Goal: Use online tool/utility: Utilize a website feature to perform a specific function

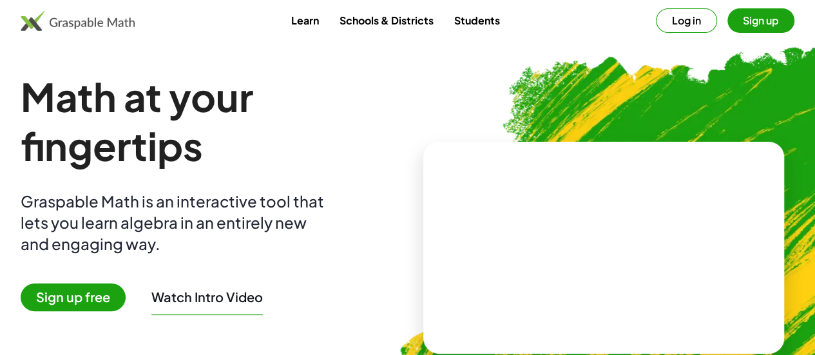
click at [728, 23] on button "Sign up" at bounding box center [760, 20] width 67 height 24
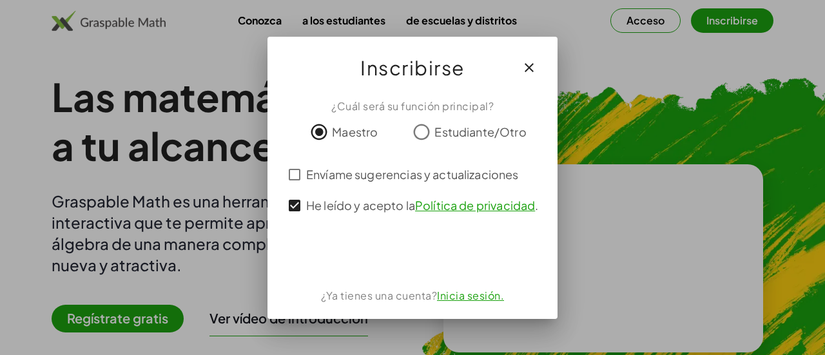
click at [644, 109] on div at bounding box center [412, 177] width 825 height 355
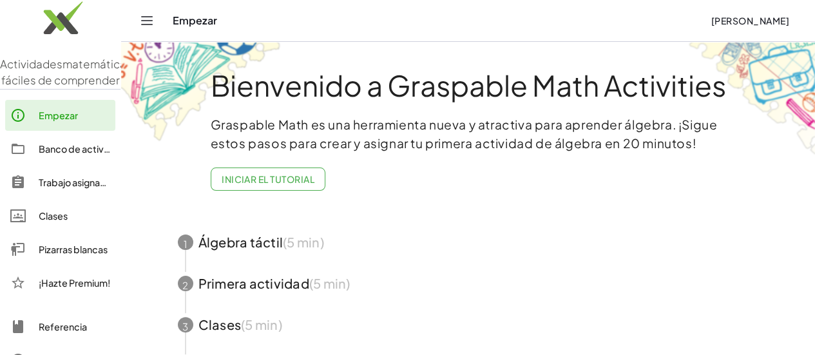
click at [73, 255] on font "Pizarras blancas" at bounding box center [73, 250] width 69 height 12
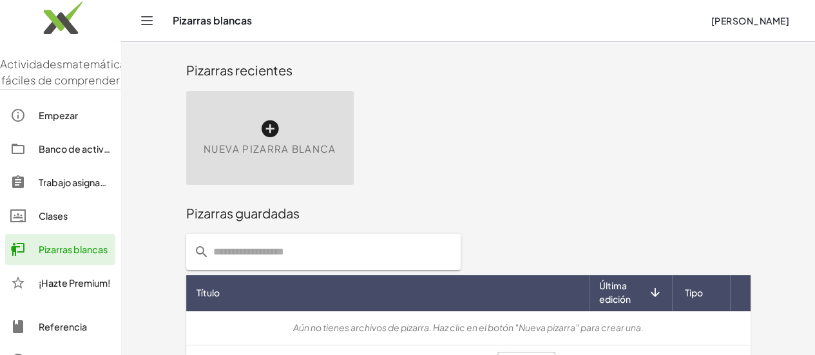
click at [260, 126] on icon at bounding box center [270, 129] width 21 height 21
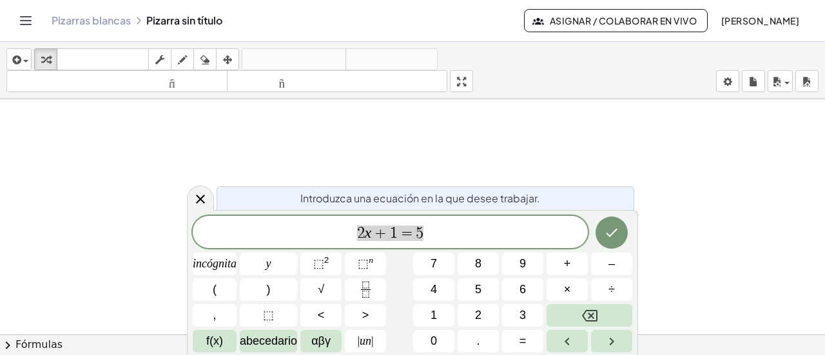
click at [589, 314] on icon "Retroceso" at bounding box center [589, 316] width 15 height 12
click at [481, 314] on font "2" at bounding box center [478, 315] width 6 height 13
click at [275, 265] on button "y" at bounding box center [268, 264] width 57 height 23
click at [326, 263] on font "2" at bounding box center [326, 260] width 5 height 10
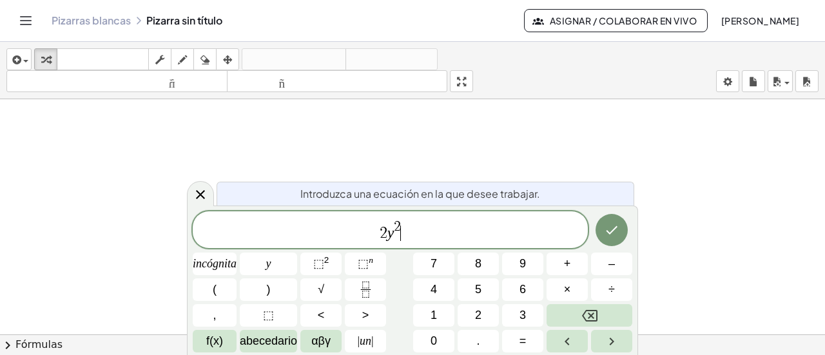
click at [611, 265] on font "–" at bounding box center [611, 263] width 6 height 13
click at [481, 288] on font "5" at bounding box center [478, 289] width 6 height 13
click at [268, 263] on font "y" at bounding box center [268, 263] width 5 height 13
click at [568, 262] on font "+" at bounding box center [567, 263] width 7 height 13
click at [521, 314] on font "3" at bounding box center [522, 315] width 6 height 13
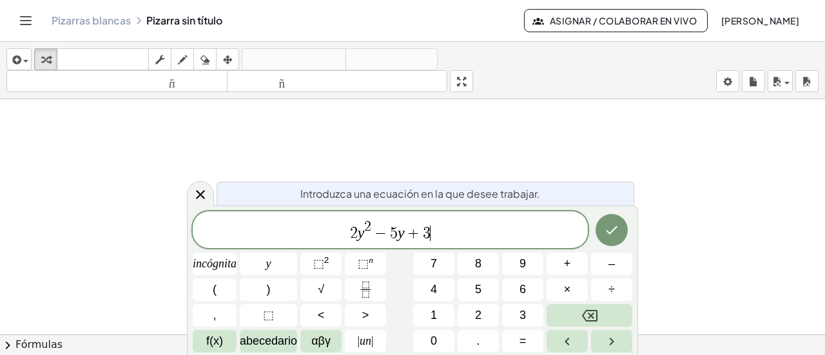
click at [613, 227] on icon "Hecho" at bounding box center [611, 229] width 15 height 15
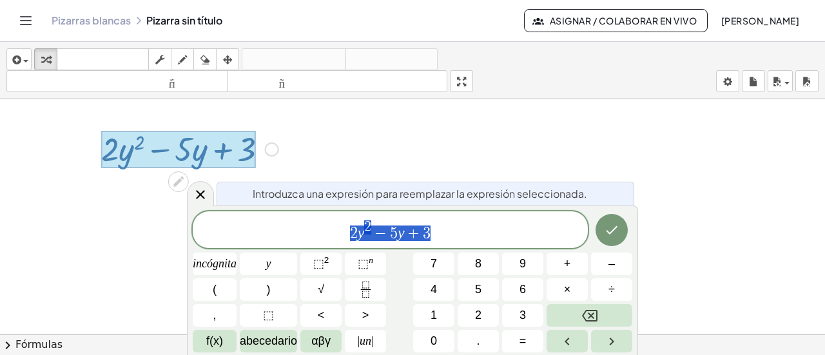
click at [584, 314] on icon "Retroceso" at bounding box center [589, 315] width 15 height 15
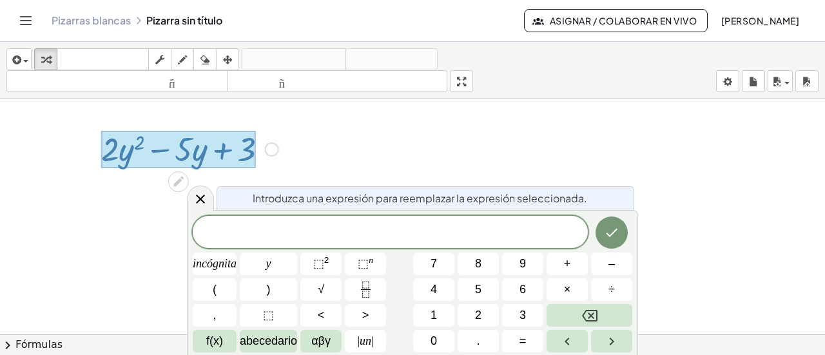
click at [608, 232] on icon "Hecho" at bounding box center [611, 232] width 15 height 15
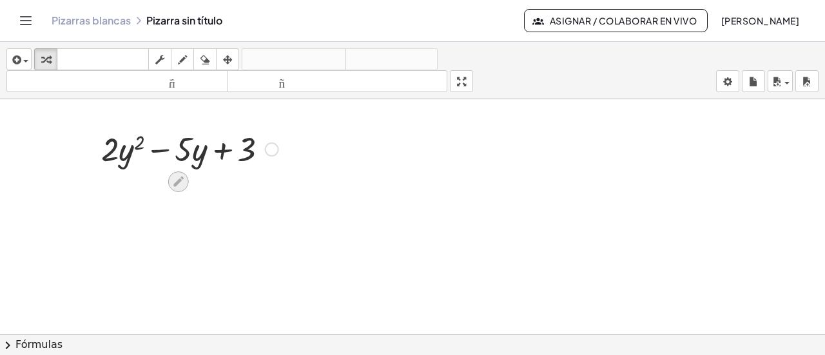
click at [182, 180] on icon at bounding box center [178, 182] width 14 height 14
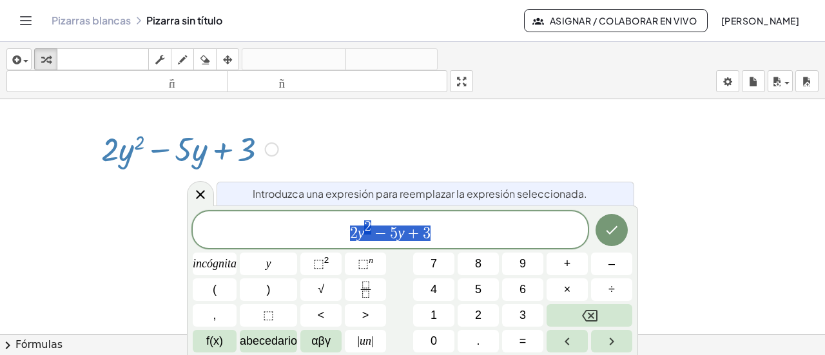
click at [437, 234] on span "2 y 2 − 5 y + 3" at bounding box center [390, 230] width 395 height 23
click at [521, 338] on font "=" at bounding box center [522, 340] width 7 height 13
click at [436, 336] on font "0" at bounding box center [433, 340] width 6 height 13
click at [613, 229] on icon "Hecho" at bounding box center [611, 229] width 15 height 15
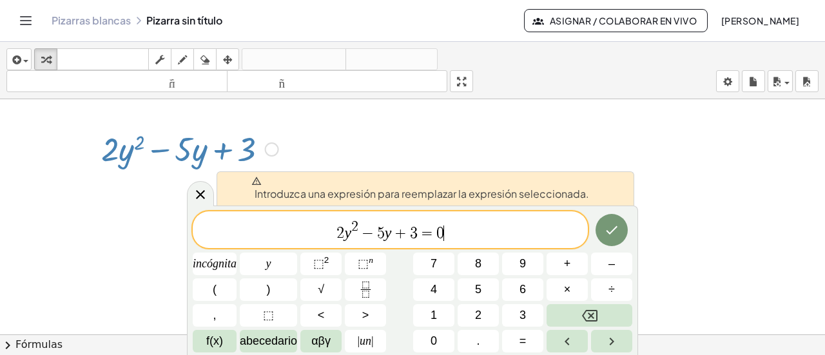
click at [359, 225] on span "2 y 2 − 5 y + 3 = 0 ​" at bounding box center [390, 230] width 395 height 23
click at [582, 315] on icon "Retroceso" at bounding box center [589, 316] width 15 height 12
click at [580, 312] on button "Retroceso" at bounding box center [589, 315] width 86 height 23
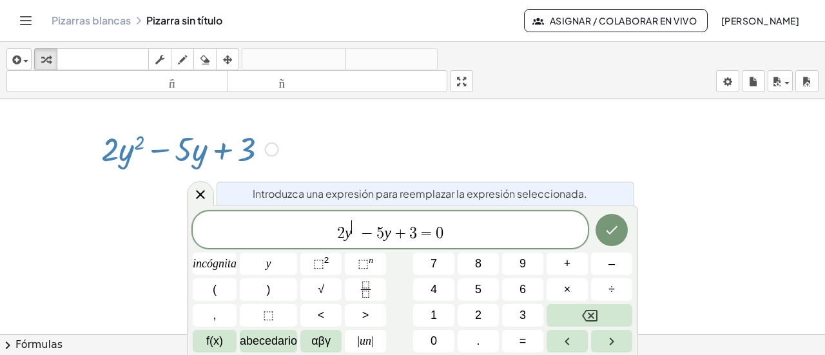
click at [399, 234] on span "+" at bounding box center [400, 232] width 19 height 15
click at [611, 234] on icon "Hecho" at bounding box center [611, 229] width 15 height 15
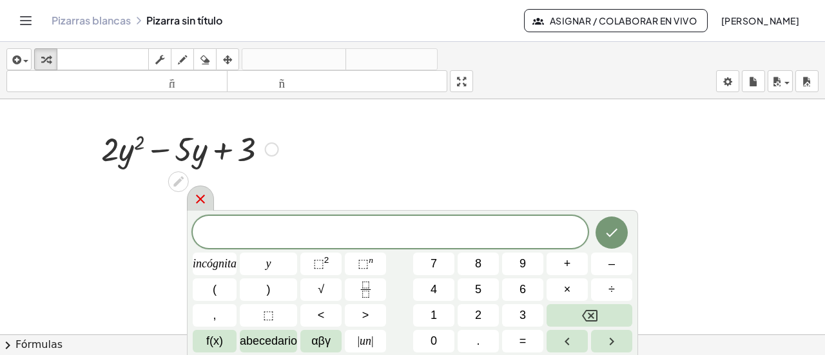
click at [200, 201] on icon at bounding box center [200, 198] width 15 height 15
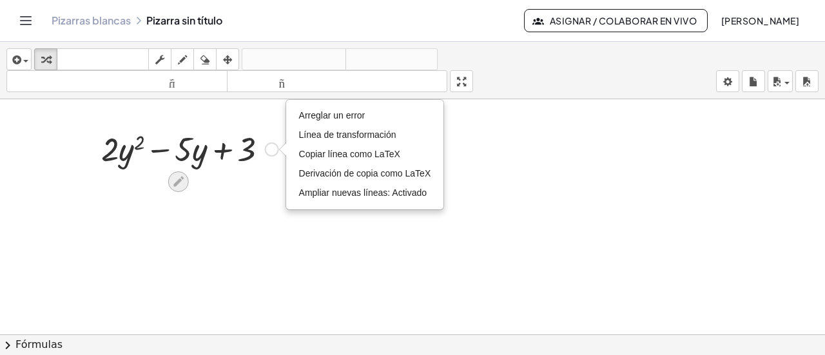
click at [178, 180] on icon at bounding box center [178, 182] width 10 height 10
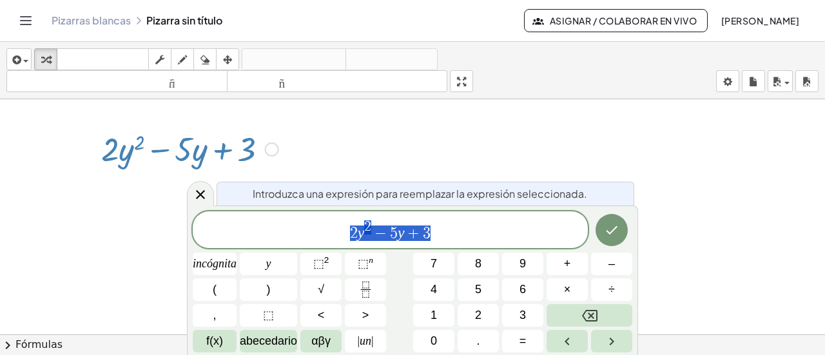
click at [372, 225] on span "−" at bounding box center [380, 232] width 19 height 15
click at [583, 313] on icon "Retroceso" at bounding box center [589, 316] width 15 height 12
click at [582, 309] on icon "Retroceso" at bounding box center [589, 315] width 15 height 15
click at [443, 231] on span "2 y ​ − 5 y + 3" at bounding box center [390, 230] width 395 height 23
click at [612, 228] on icon "Hecho" at bounding box center [611, 229] width 15 height 15
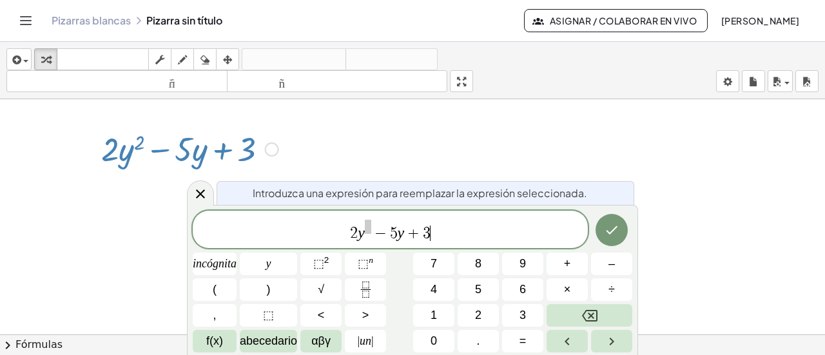
click at [611, 226] on div at bounding box center [412, 344] width 825 height 490
click at [613, 232] on div at bounding box center [412, 344] width 825 height 490
click at [486, 234] on div at bounding box center [412, 344] width 825 height 490
click at [368, 227] on span "2 y − 5 y + 3 ​" at bounding box center [390, 230] width 395 height 24
click at [585, 317] on icon "Retroceso" at bounding box center [589, 315] width 15 height 15
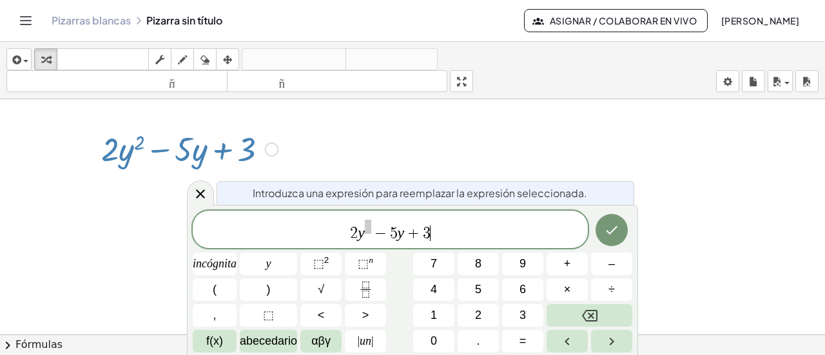
click at [582, 315] on icon "Retroceso" at bounding box center [589, 316] width 15 height 12
click at [611, 232] on icon "Hecho" at bounding box center [611, 229] width 15 height 15
click at [595, 315] on div at bounding box center [412, 344] width 825 height 490
click at [593, 313] on div at bounding box center [412, 344] width 825 height 490
click at [590, 310] on div at bounding box center [412, 344] width 825 height 490
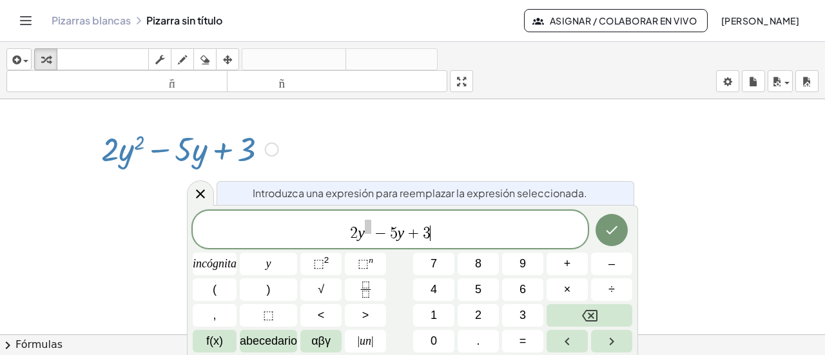
click at [589, 309] on div at bounding box center [412, 344] width 825 height 490
click at [587, 308] on div at bounding box center [412, 344] width 825 height 490
click at [587, 307] on div at bounding box center [412, 344] width 825 height 490
click at [588, 314] on div at bounding box center [412, 344] width 825 height 490
click at [587, 318] on div at bounding box center [412, 344] width 825 height 490
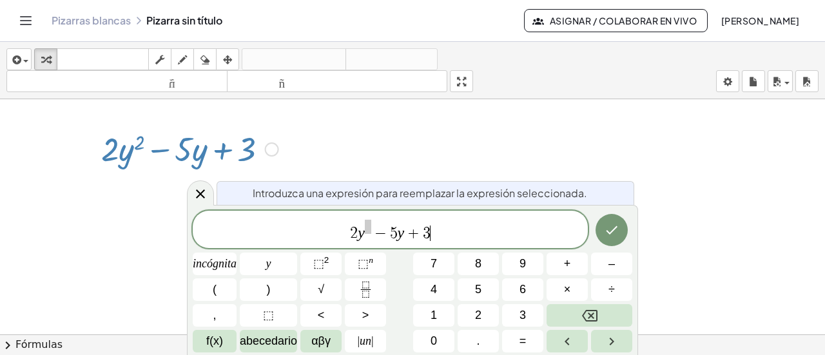
click at [585, 318] on div at bounding box center [412, 344] width 825 height 490
click at [27, 19] on icon "Cambiar navegación" at bounding box center [25, 20] width 15 height 15
click at [204, 193] on div at bounding box center [412, 344] width 825 height 490
click at [200, 195] on icon at bounding box center [200, 193] width 15 height 15
click at [200, 195] on div at bounding box center [412, 344] width 825 height 490
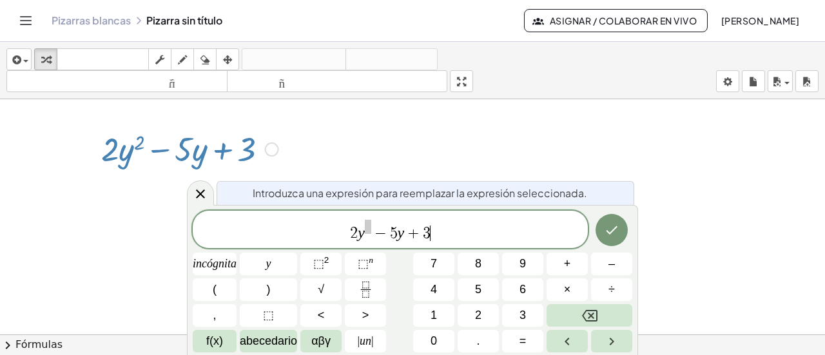
click at [202, 196] on icon at bounding box center [200, 193] width 15 height 15
click at [202, 196] on div at bounding box center [412, 344] width 825 height 490
click at [204, 196] on icon at bounding box center [200, 193] width 9 height 9
click at [430, 233] on div at bounding box center [412, 344] width 825 height 490
click at [587, 315] on icon "Retroceso" at bounding box center [589, 315] width 15 height 15
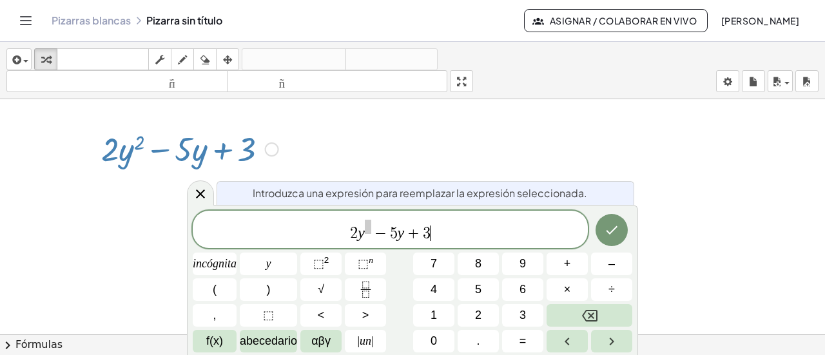
click at [584, 314] on icon "Retroceso" at bounding box center [589, 316] width 15 height 12
click at [582, 313] on icon "Retroceso" at bounding box center [589, 315] width 15 height 15
click at [583, 312] on icon "Retroceso" at bounding box center [589, 315] width 15 height 15
click at [584, 310] on icon "Retroceso" at bounding box center [589, 315] width 15 height 15
click at [586, 307] on button "Retroceso" at bounding box center [589, 315] width 86 height 23
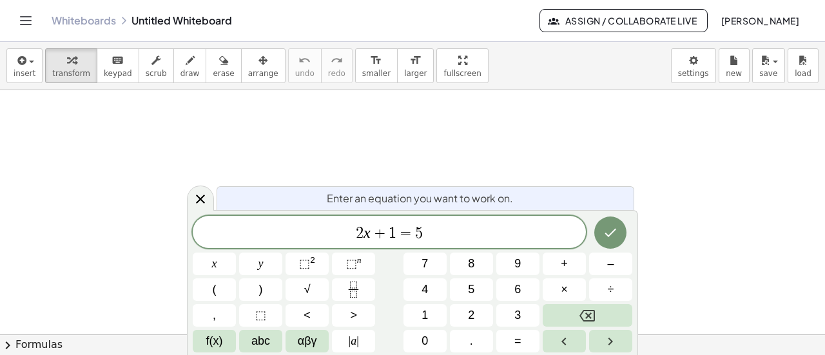
click at [578, 316] on button "Backspace" at bounding box center [587, 315] width 90 height 23
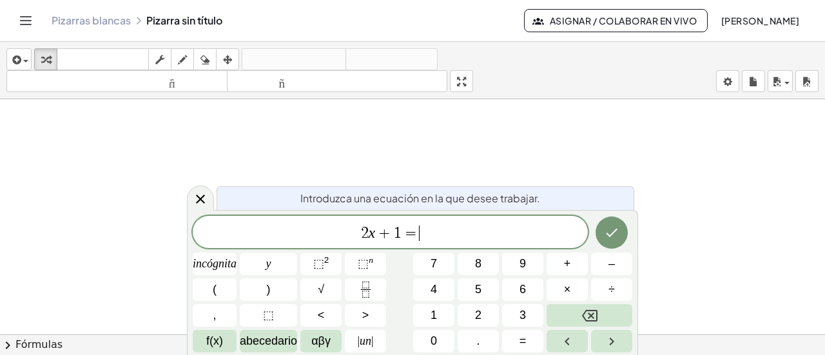
click at [578, 316] on button "Retroceso" at bounding box center [589, 315] width 86 height 23
click at [577, 316] on button "Retroceso" at bounding box center [589, 315] width 86 height 23
click at [576, 318] on button "Retroceso" at bounding box center [589, 315] width 86 height 23
click at [576, 316] on button "Retroceso" at bounding box center [589, 315] width 86 height 23
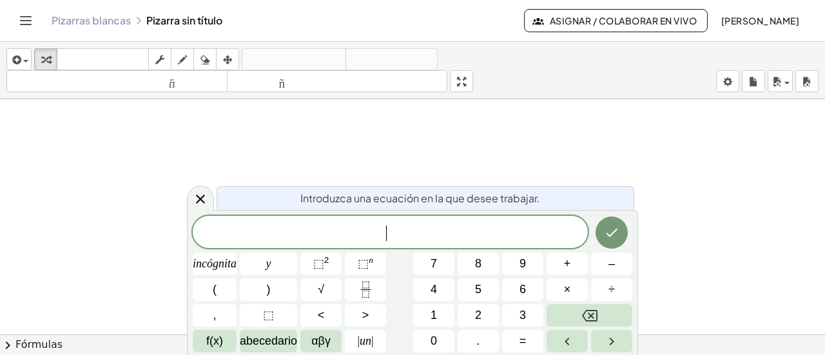
click at [478, 315] on font "2" at bounding box center [478, 315] width 6 height 13
click at [214, 289] on font "(" at bounding box center [215, 289] width 4 height 13
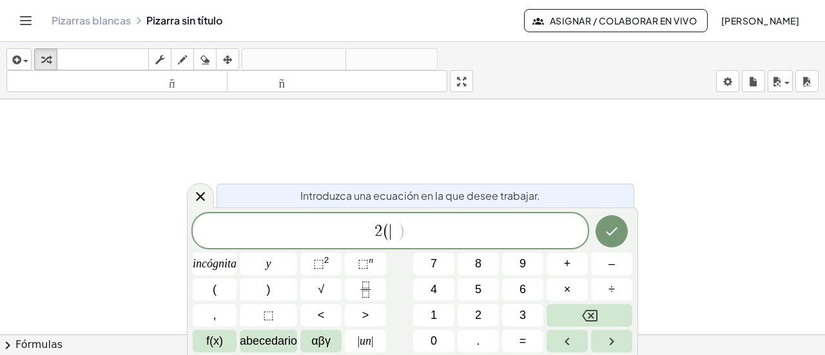
click at [479, 290] on font "5" at bounding box center [478, 289] width 6 height 13
click at [609, 263] on font "–" at bounding box center [611, 263] width 6 height 13
click at [522, 314] on font "3" at bounding box center [522, 315] width 6 height 13
click at [273, 291] on button ")" at bounding box center [268, 289] width 57 height 23
click at [325, 260] on font "2" at bounding box center [326, 260] width 5 height 10
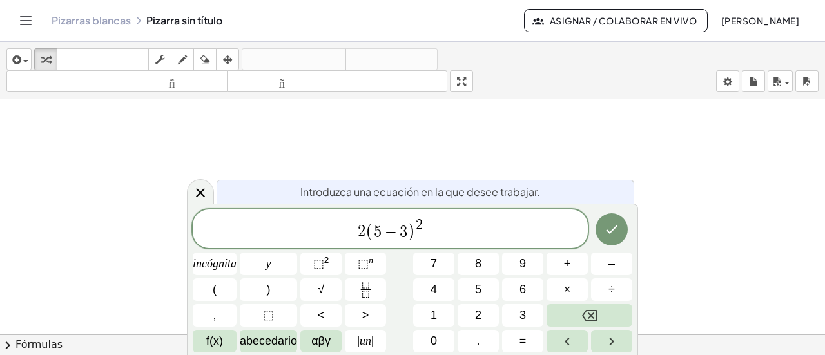
click at [567, 260] on font "+" at bounding box center [567, 263] width 7 height 13
click at [481, 313] on font "2" at bounding box center [478, 315] width 6 height 13
click at [611, 224] on icon "Hecho" at bounding box center [611, 229] width 15 height 15
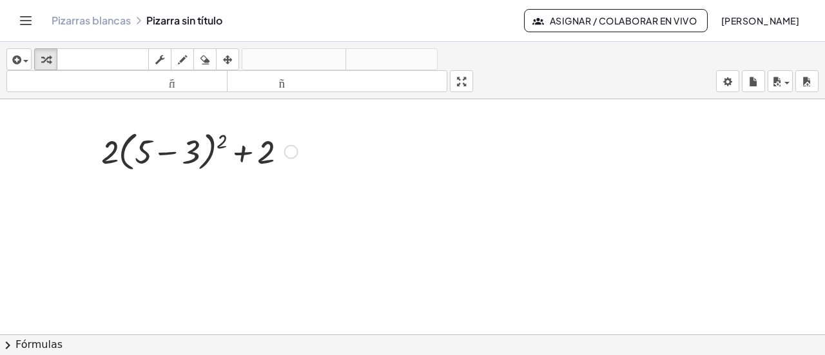
click at [149, 176] on div "+ · 2 · ( + 5 − 3 ) 2 + 2" at bounding box center [194, 150] width 225 height 55
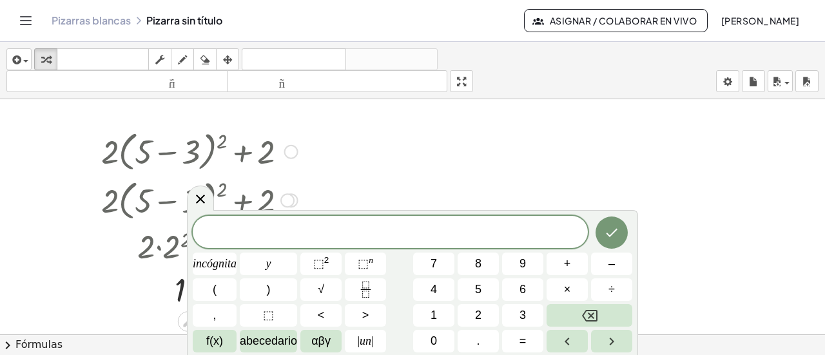
click at [481, 310] on font "2" at bounding box center [478, 315] width 6 height 13
click at [222, 266] on font "incógnita" at bounding box center [215, 263] width 44 height 13
click at [567, 263] on font "+" at bounding box center [567, 263] width 7 height 13
click at [525, 312] on font "3" at bounding box center [522, 315] width 6 height 13
click at [529, 342] on button "=" at bounding box center [522, 341] width 41 height 23
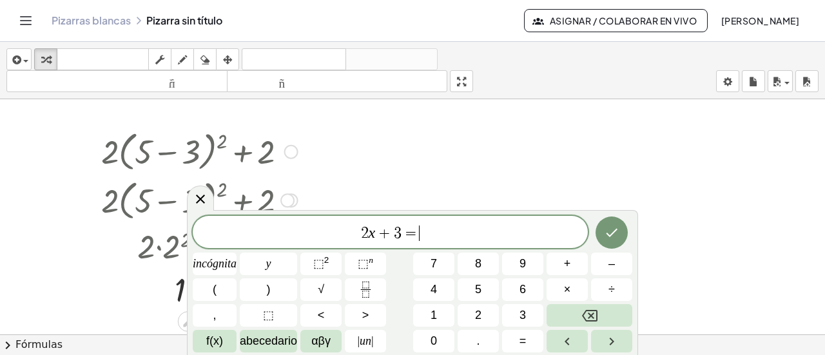
click at [443, 333] on button "0" at bounding box center [433, 341] width 41 height 23
click at [615, 232] on icon "Hecho" at bounding box center [611, 232] width 15 height 15
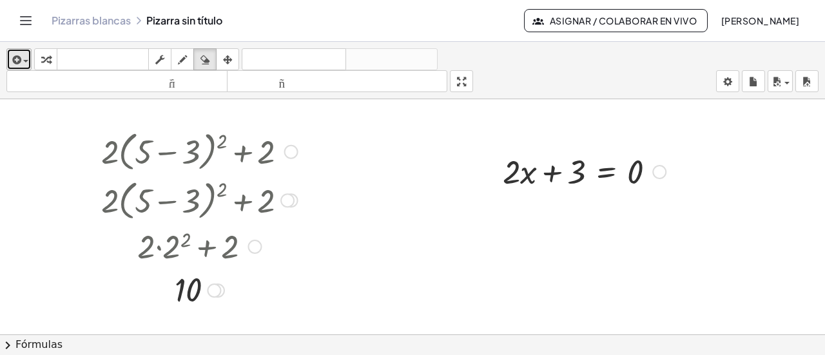
click at [25, 61] on span "button" at bounding box center [25, 61] width 5 height 3
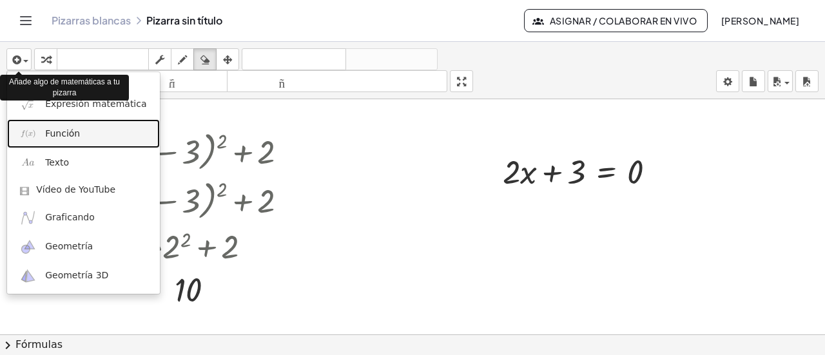
click at [82, 137] on link "Función" at bounding box center [83, 133] width 153 height 29
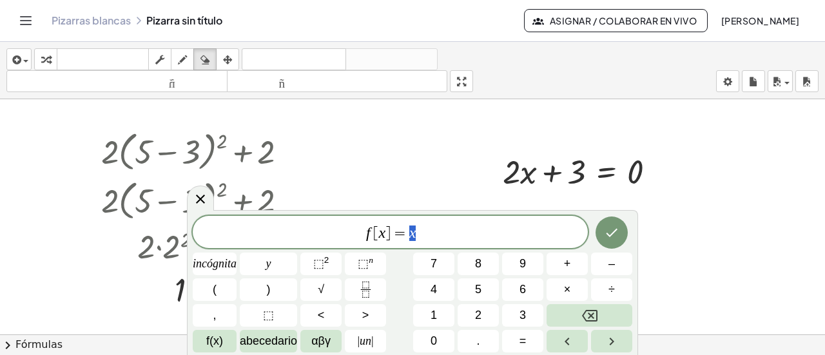
click at [524, 310] on font "3" at bounding box center [522, 315] width 6 height 13
click at [229, 262] on font "incógnita" at bounding box center [215, 263] width 44 height 13
click at [603, 315] on button "Retroceso" at bounding box center [589, 315] width 86 height 23
click at [602, 316] on button "Retroceso" at bounding box center [589, 315] width 86 height 23
click at [479, 312] on font "2" at bounding box center [478, 315] width 6 height 13
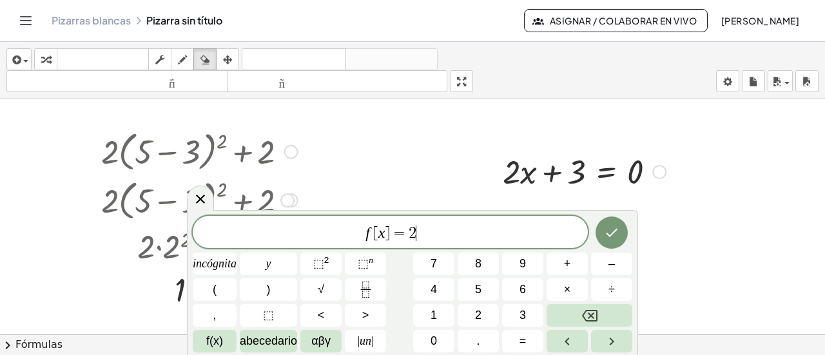
click at [226, 260] on font "incógnita" at bounding box center [215, 263] width 44 height 13
click at [572, 263] on button "+" at bounding box center [566, 264] width 41 height 23
click at [522, 312] on font "3" at bounding box center [522, 315] width 6 height 13
click at [612, 233] on icon "Hecho" at bounding box center [612, 233] width 12 height 8
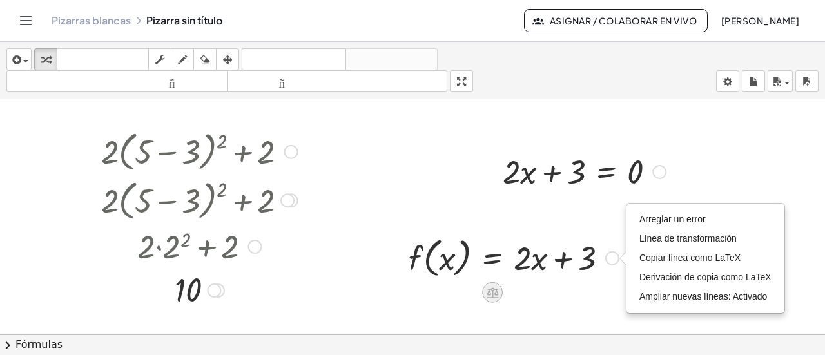
click at [493, 292] on icon at bounding box center [493, 293] width 14 height 14
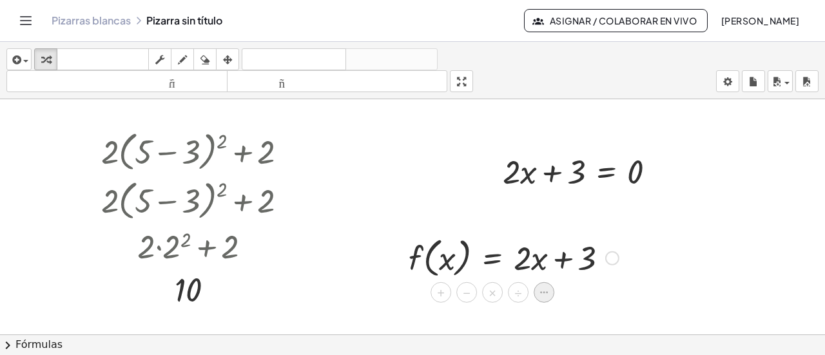
click at [546, 294] on icon at bounding box center [544, 293] width 12 height 12
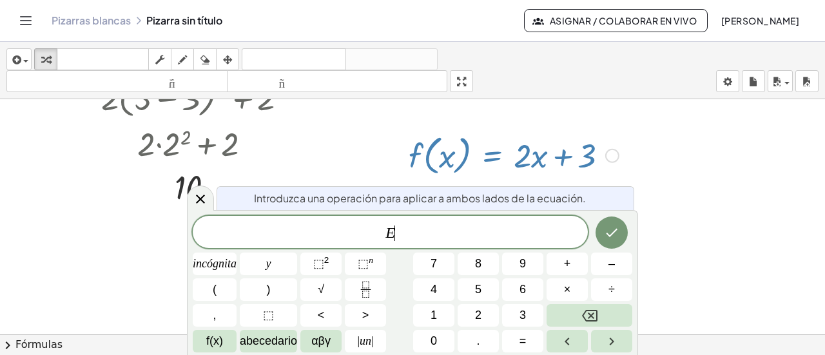
scroll to position [105, 0]
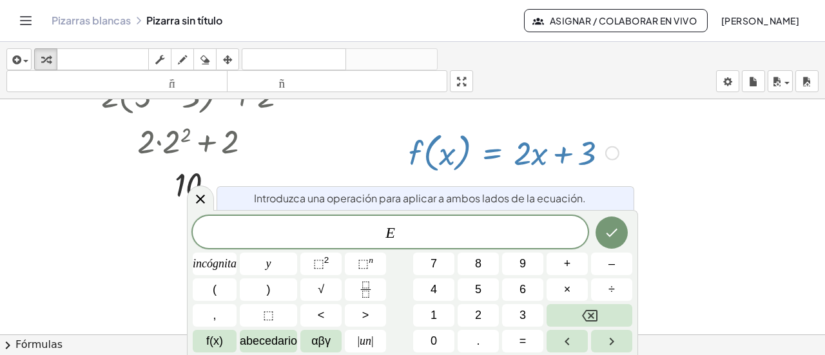
click at [608, 234] on icon "Hecho" at bounding box center [611, 232] width 15 height 15
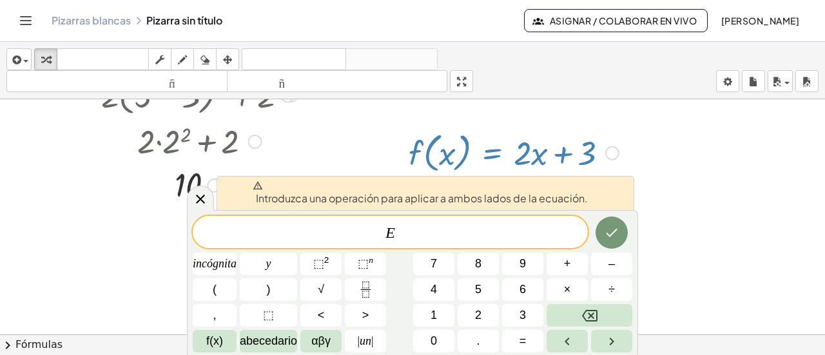
click at [594, 313] on icon "Retroceso" at bounding box center [589, 315] width 15 height 15
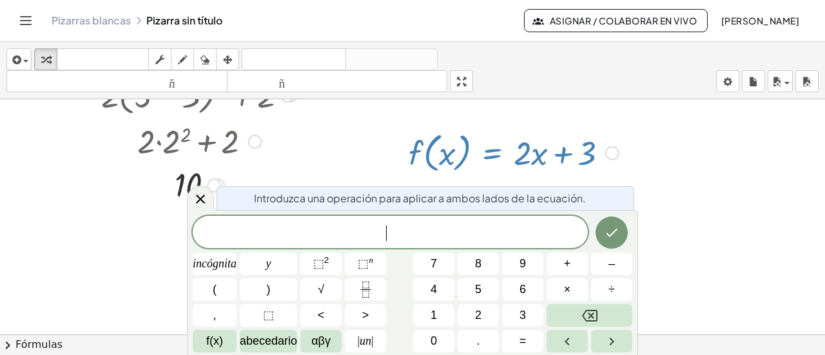
click at [591, 312] on icon "Retroceso" at bounding box center [589, 315] width 15 height 15
click at [200, 200] on icon at bounding box center [200, 199] width 9 height 9
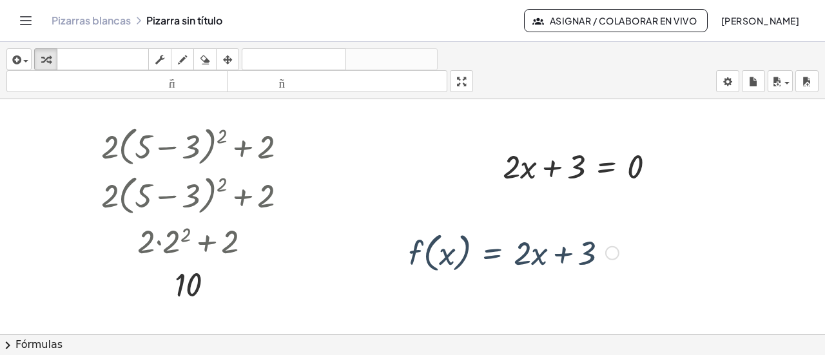
scroll to position [0, 0]
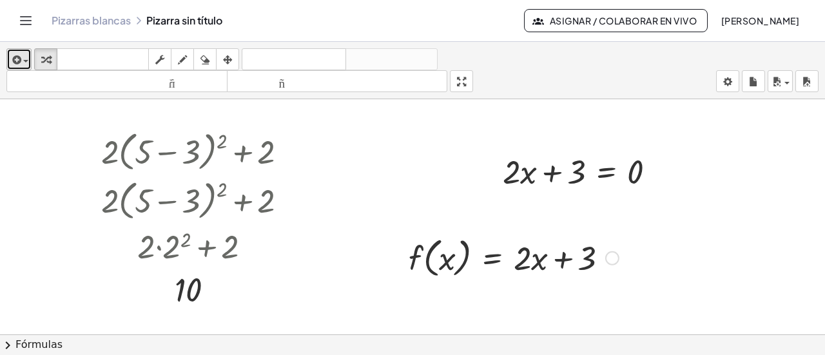
click at [25, 61] on span "button" at bounding box center [25, 61] width 5 height 3
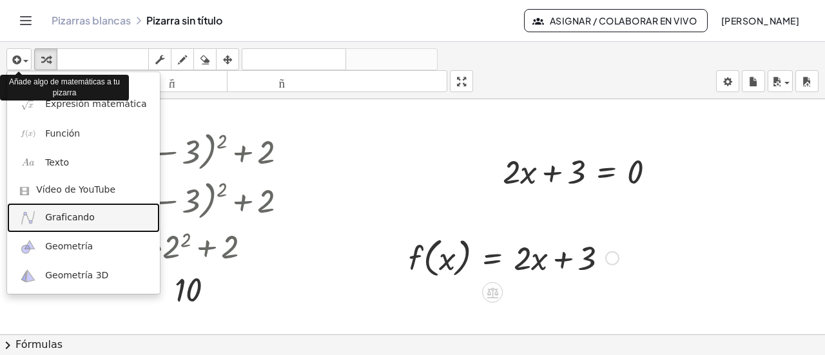
click at [65, 218] on font "Graficando" at bounding box center [70, 217] width 50 height 10
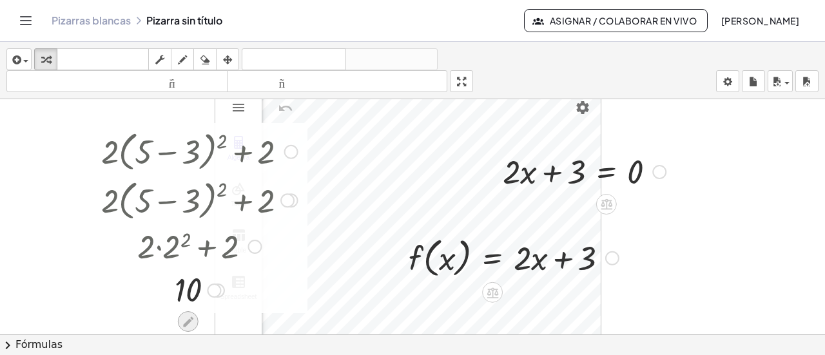
click at [192, 322] on icon at bounding box center [188, 322] width 14 height 14
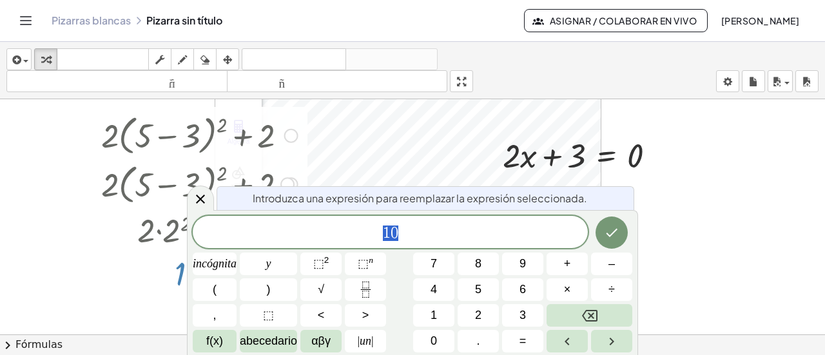
scroll to position [17, 0]
click at [203, 202] on icon at bounding box center [200, 199] width 9 height 9
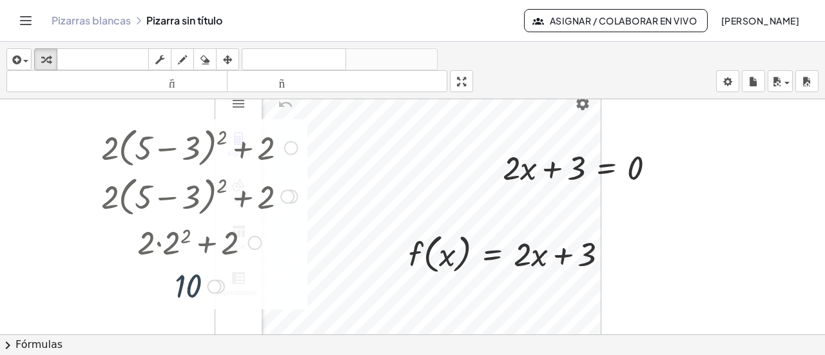
scroll to position [0, 0]
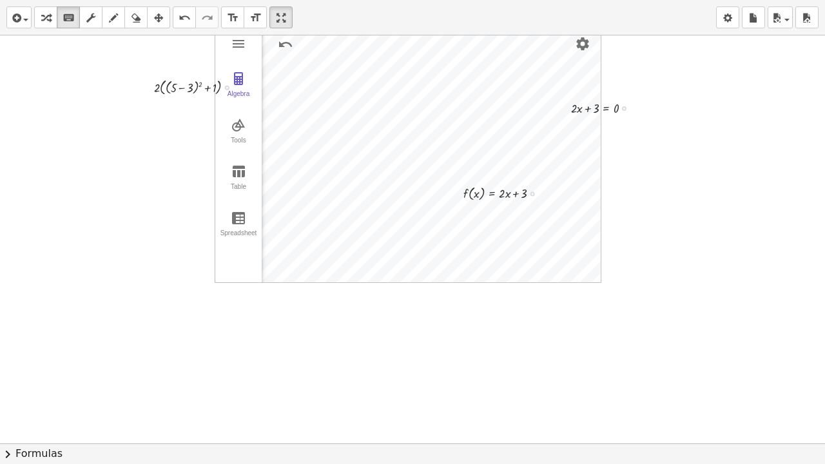
click at [236, 81] on div at bounding box center [199, 86] width 103 height 23
click at [21, 19] on span "button" at bounding box center [22, 19] width 3 height 9
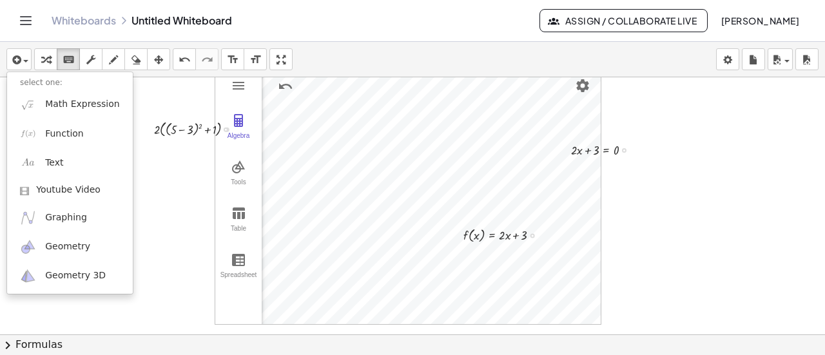
click at [27, 23] on icon "Toggle navigation" at bounding box center [25, 20] width 15 height 15
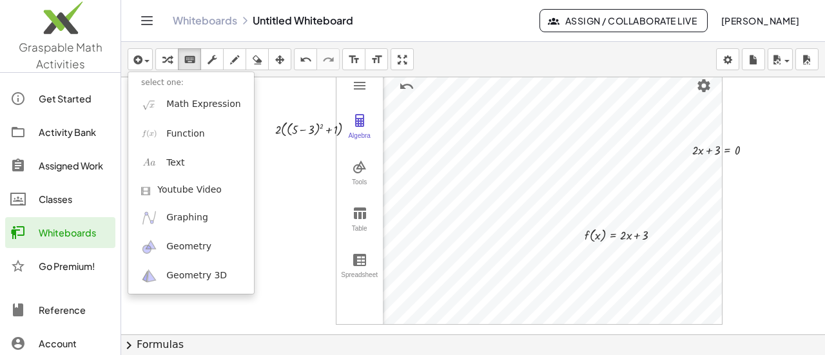
click at [73, 234] on div "Whiteboards" at bounding box center [75, 232] width 72 height 15
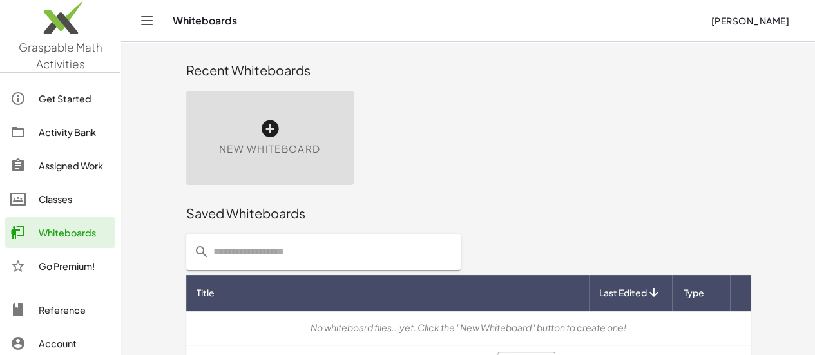
click at [186, 138] on div "New Whiteboard" at bounding box center [269, 138] width 167 height 94
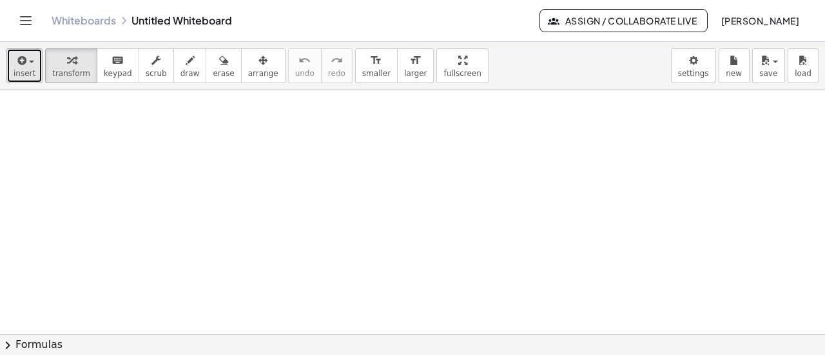
click at [29, 61] on span "button" at bounding box center [31, 62] width 5 height 3
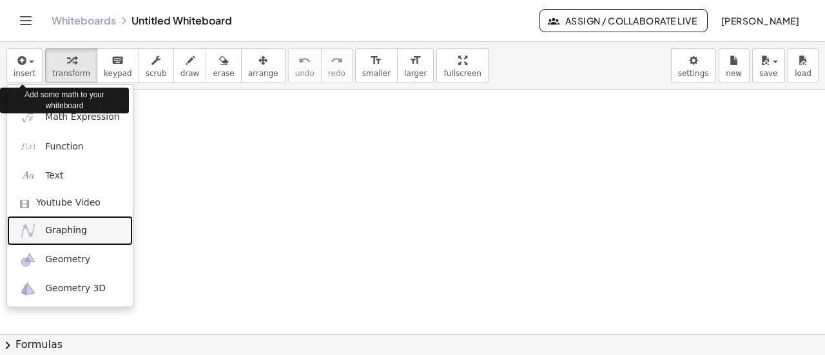
click at [74, 232] on span "Graphing" at bounding box center [66, 230] width 42 height 13
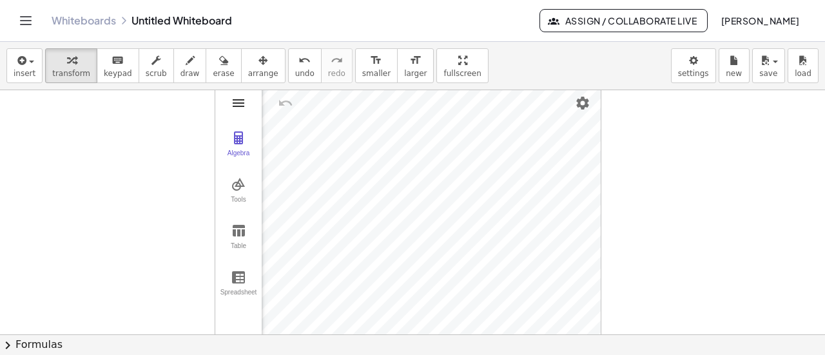
click at [238, 100] on img "Graphing Calculator" at bounding box center [238, 102] width 15 height 15
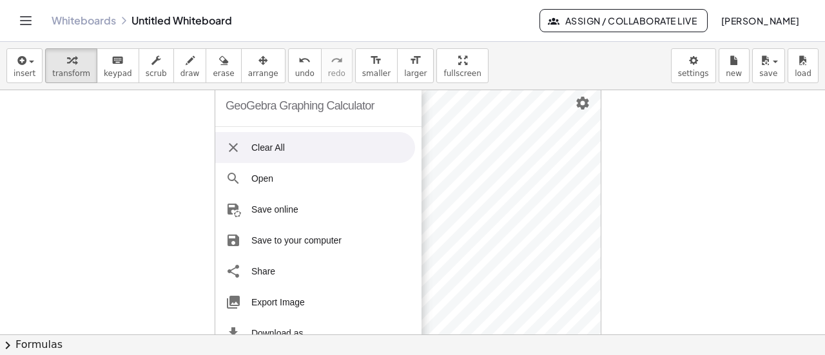
click at [236, 146] on img "Graphing Calculator" at bounding box center [232, 147] width 15 height 15
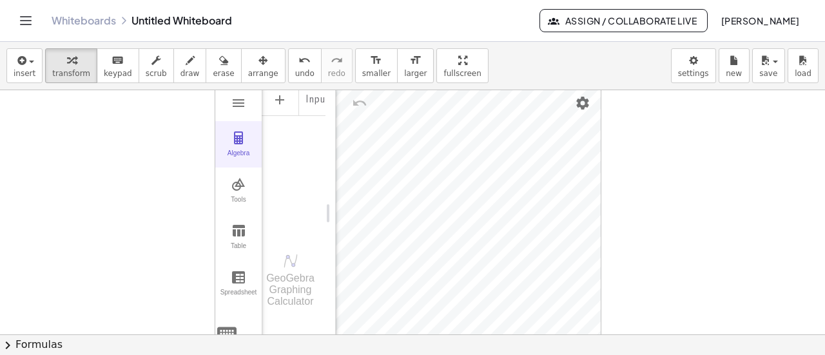
click at [239, 140] on img "Graphing Calculator" at bounding box center [238, 137] width 15 height 15
click at [238, 141] on img "Graphing Calculator" at bounding box center [238, 137] width 15 height 15
click at [233, 140] on img "Graphing Calculator" at bounding box center [232, 137] width 15 height 15
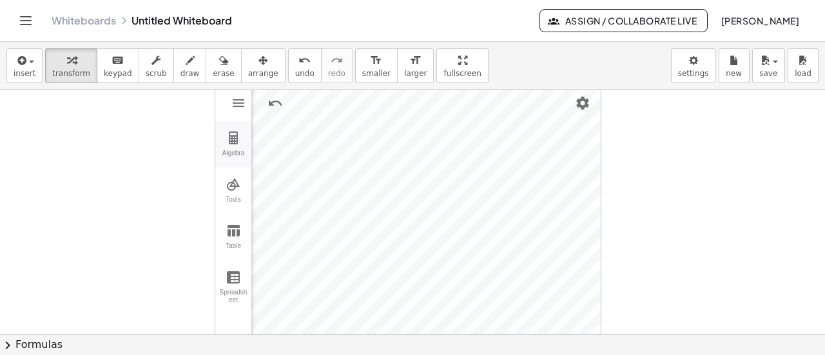
click at [237, 143] on img "Graphing Calculator" at bounding box center [232, 137] width 15 height 15
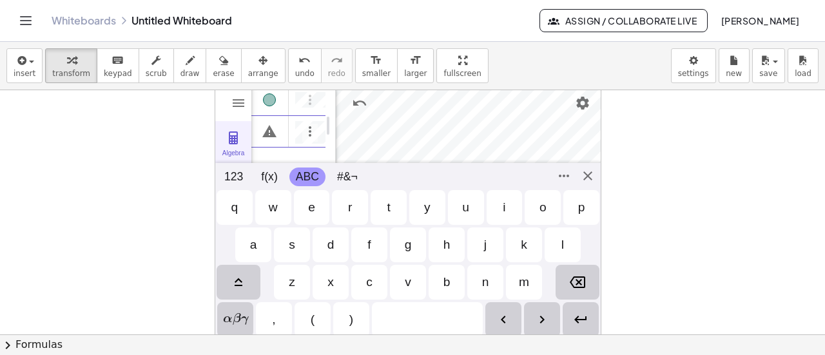
scroll to position [0, 0]
click at [316, 99] on img "Options" at bounding box center [309, 99] width 15 height 15
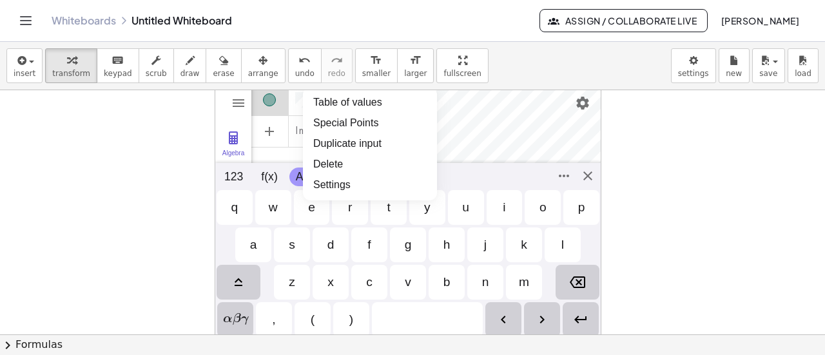
click at [367, 101] on li "Table of values" at bounding box center [370, 102] width 134 height 21
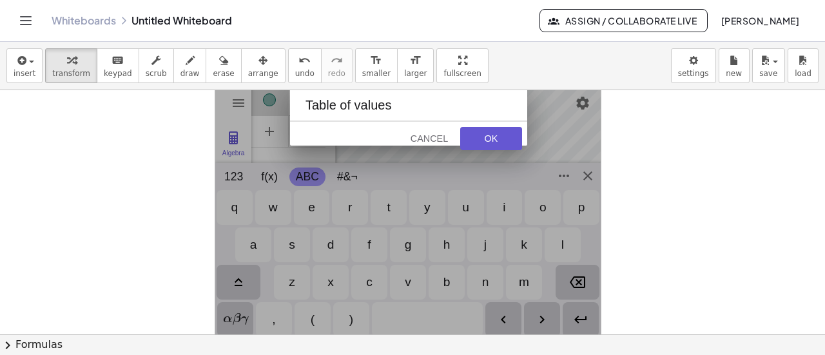
scroll to position [27, 0]
click at [496, 135] on div "OK" at bounding box center [490, 138] width 41 height 10
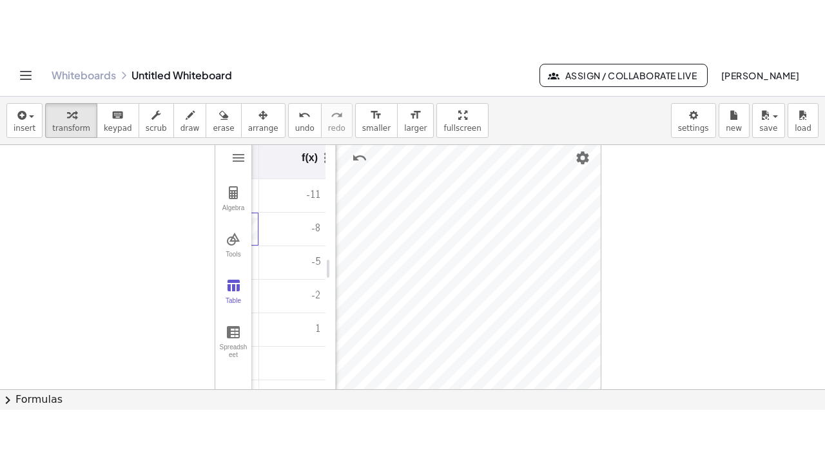
scroll to position [0, 70]
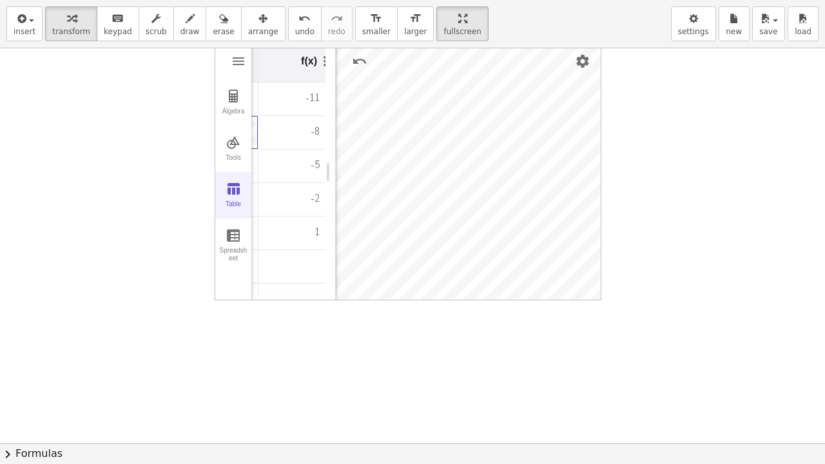
click at [231, 183] on img "Graphing Calculator" at bounding box center [232, 188] width 15 height 15
click at [233, 97] on img "Graphing Calculator" at bounding box center [232, 95] width 15 height 15
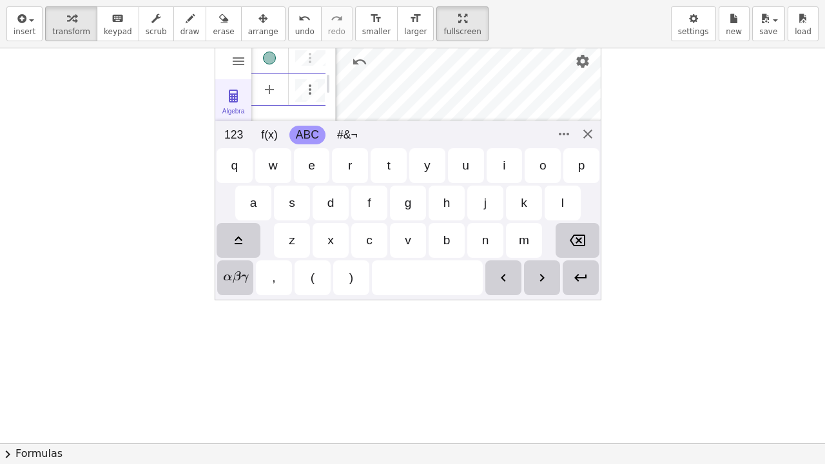
scroll to position [0, 0]
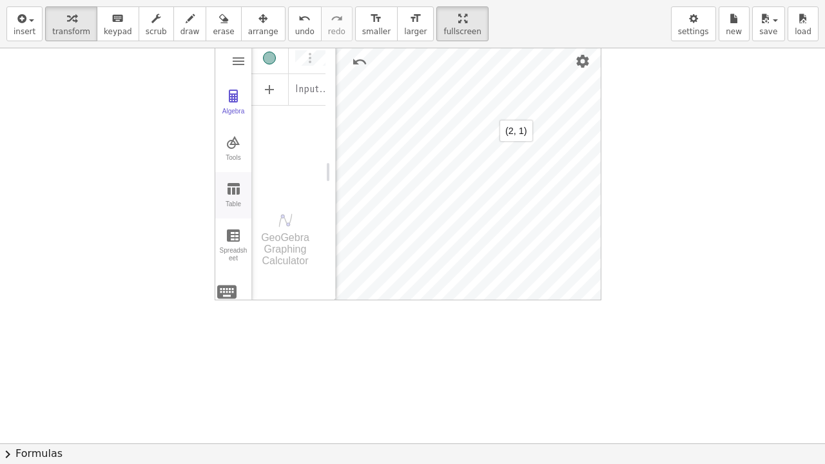
click at [239, 192] on img "Graphing Calculator" at bounding box center [232, 188] width 15 height 15
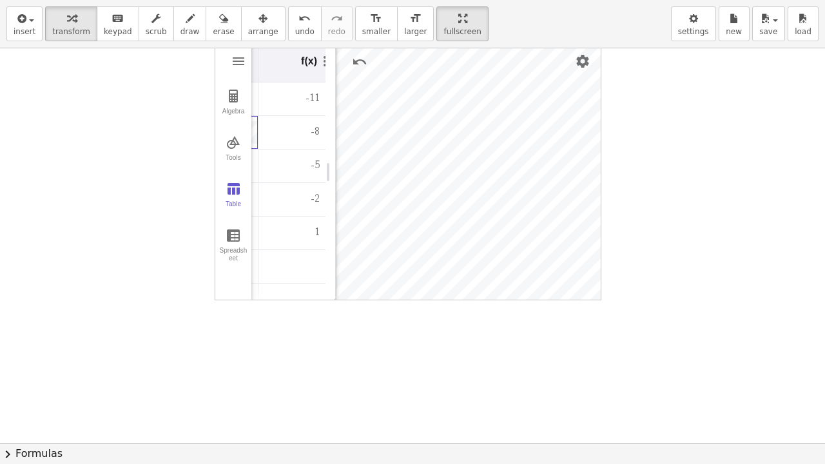
click at [291, 152] on div "-5" at bounding box center [291, 166] width 66 height 32
click at [228, 293] on div "Algebra Tools Table Spreadsheet" at bounding box center [233, 172] width 36 height 258
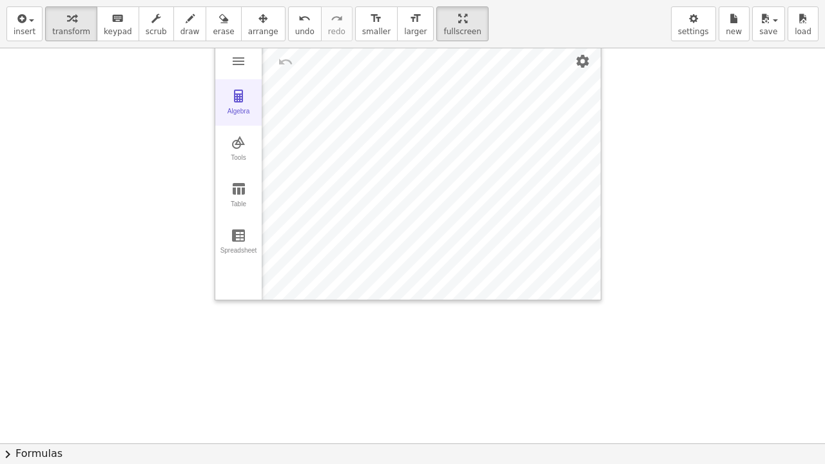
click at [243, 99] on img "Graphing Calculator" at bounding box center [238, 95] width 15 height 15
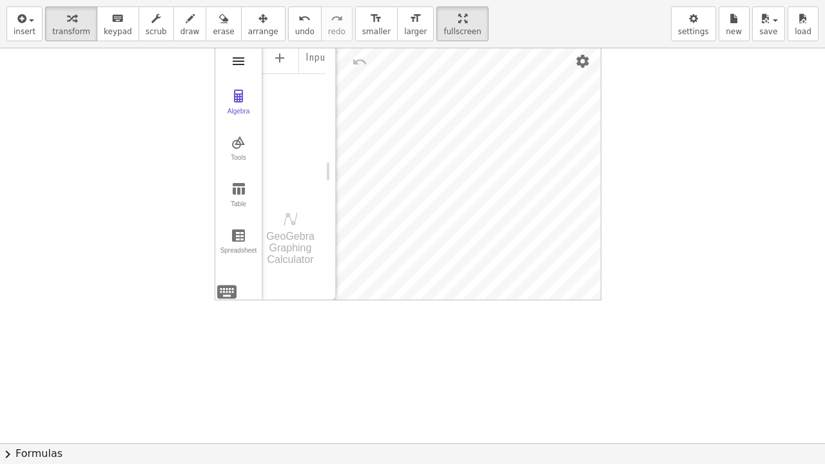
click at [240, 60] on img "Graphing Calculator" at bounding box center [238, 60] width 15 height 15
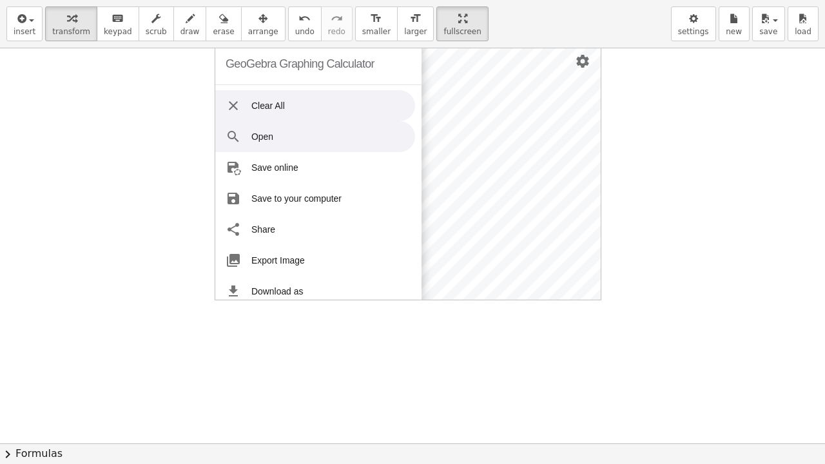
click at [242, 140] on li "Open" at bounding box center [315, 136] width 200 height 31
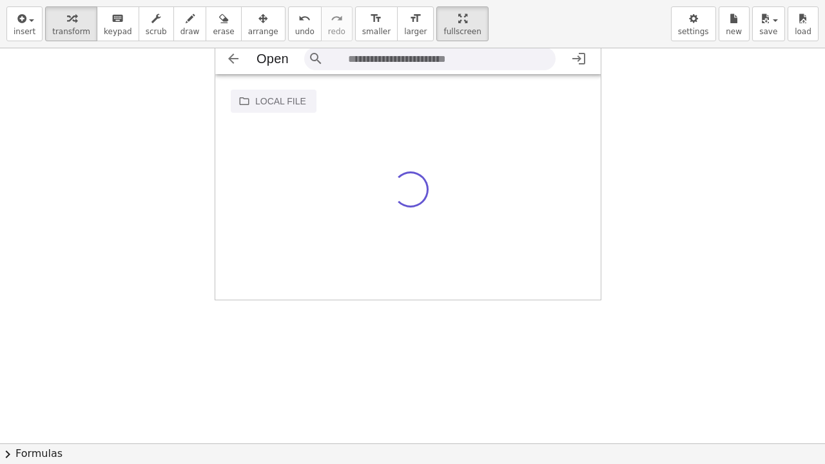
scroll to position [21, 376]
click at [251, 134] on div "Local file Google Drive" at bounding box center [408, 187] width 387 height 227
click at [238, 97] on div "Local file Google Drive" at bounding box center [408, 187] width 387 height 227
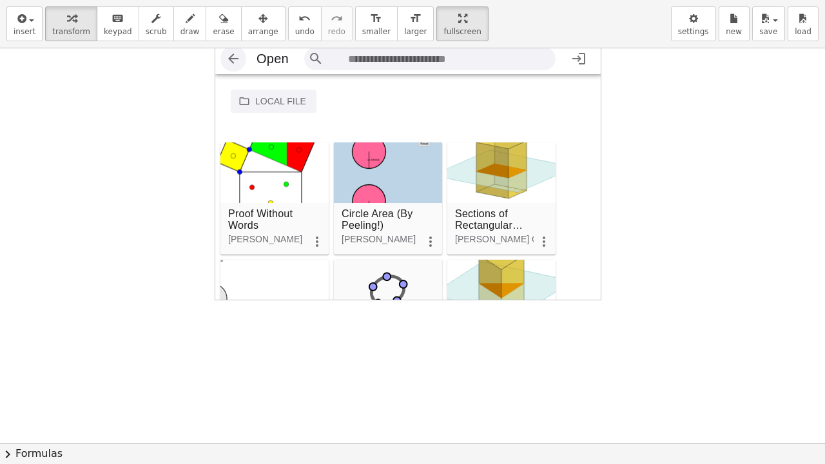
click at [232, 57] on img "Graphing Calculator" at bounding box center [232, 58] width 15 height 15
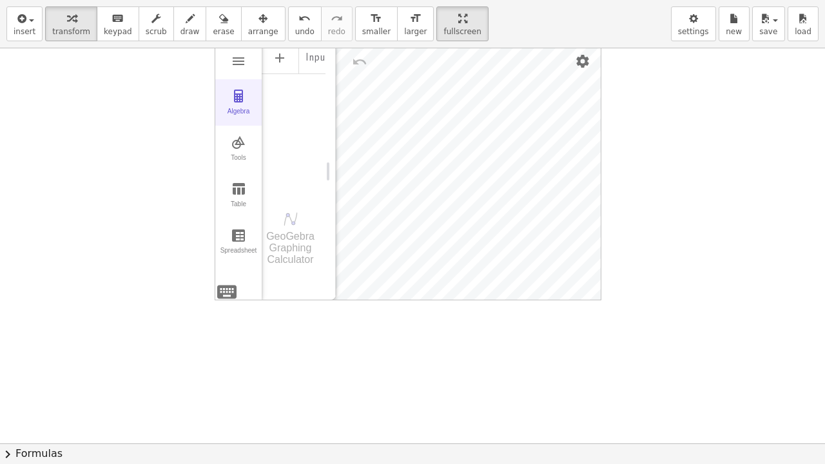
click at [236, 98] on img "Graphing Calculator" at bounding box center [238, 95] width 15 height 15
click at [238, 97] on img "Graphing Calculator" at bounding box center [238, 95] width 15 height 15
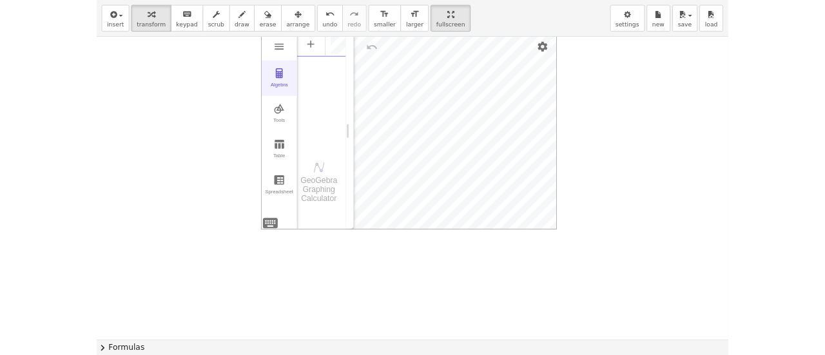
scroll to position [7, 0]
